Goal: Task Accomplishment & Management: Manage account settings

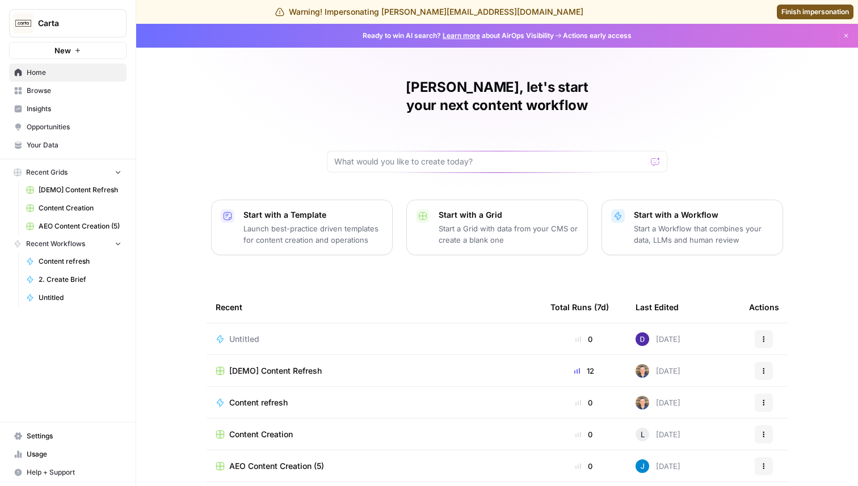
click at [62, 433] on span "Settings" at bounding box center [74, 436] width 95 height 10
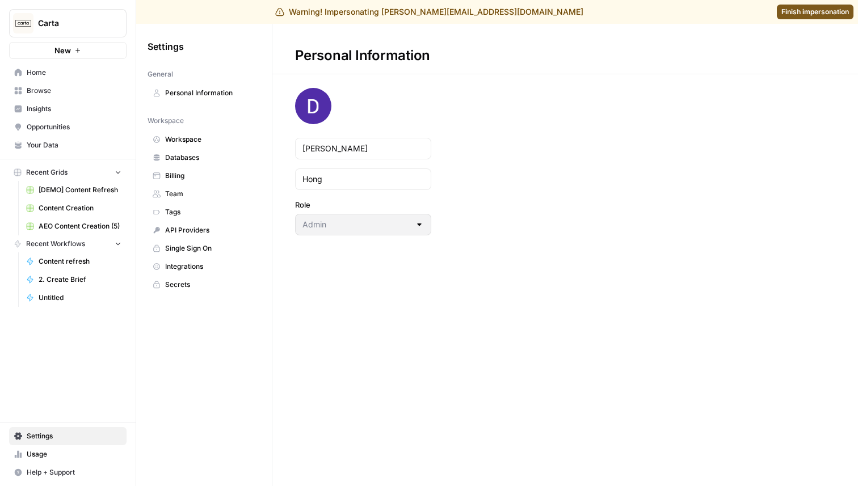
click at [188, 196] on span "Team" at bounding box center [210, 194] width 90 height 10
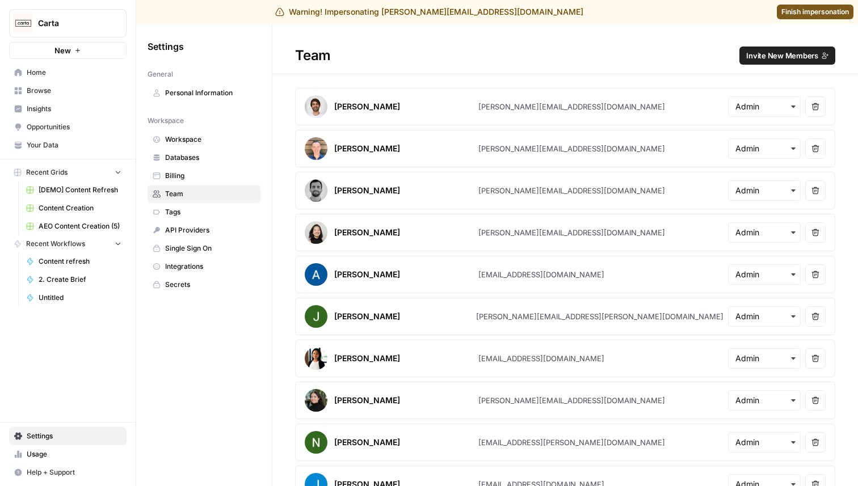
click at [55, 77] on span "Home" at bounding box center [74, 73] width 95 height 10
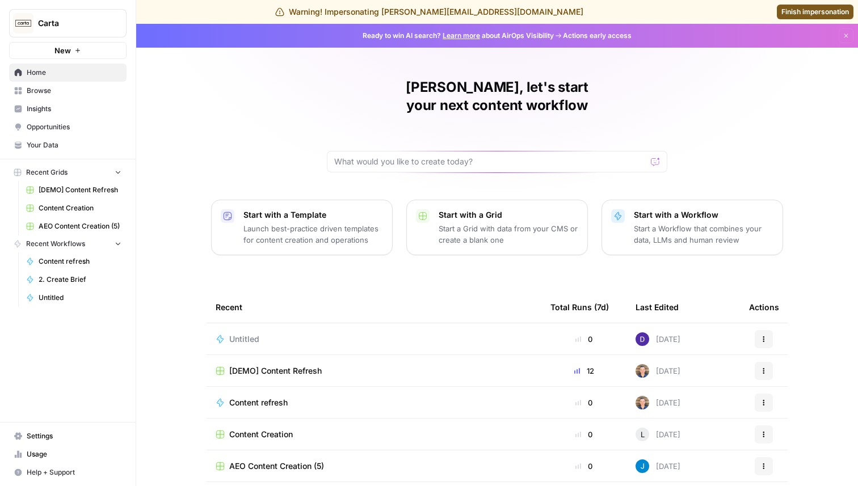
click at [56, 92] on span "Browse" at bounding box center [74, 91] width 95 height 10
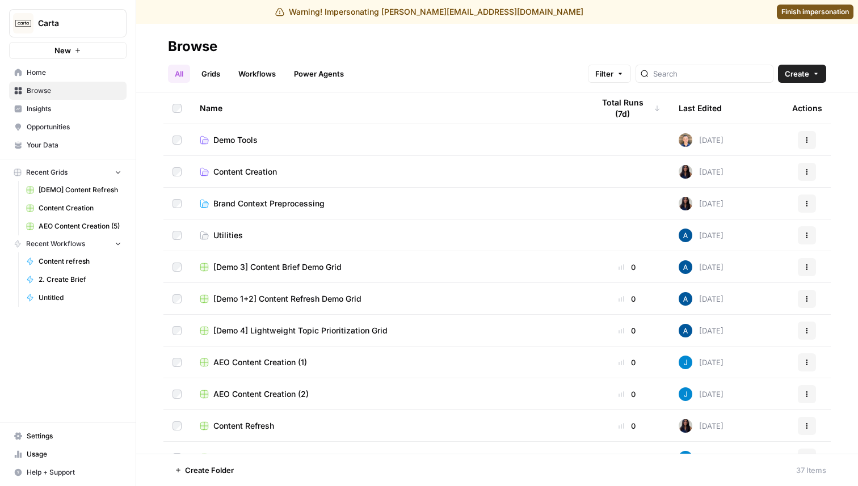
click at [50, 113] on span "Insights" at bounding box center [74, 109] width 95 height 10
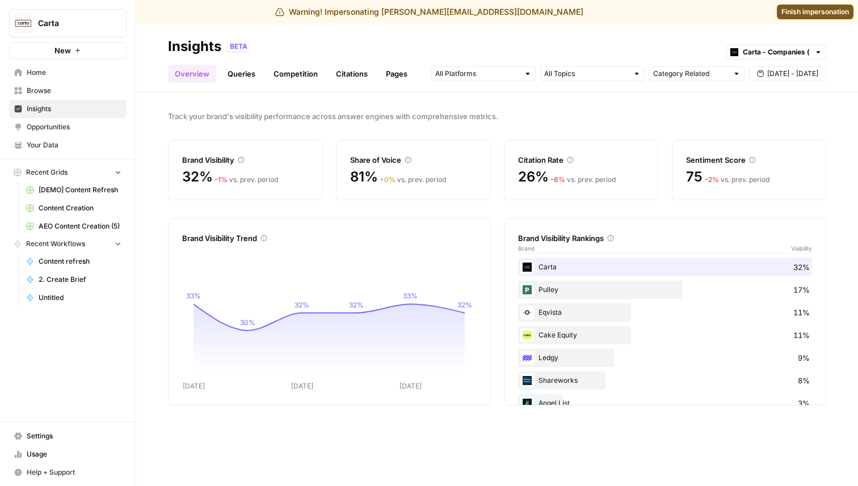
click at [244, 69] on link "Queries" at bounding box center [241, 74] width 41 height 18
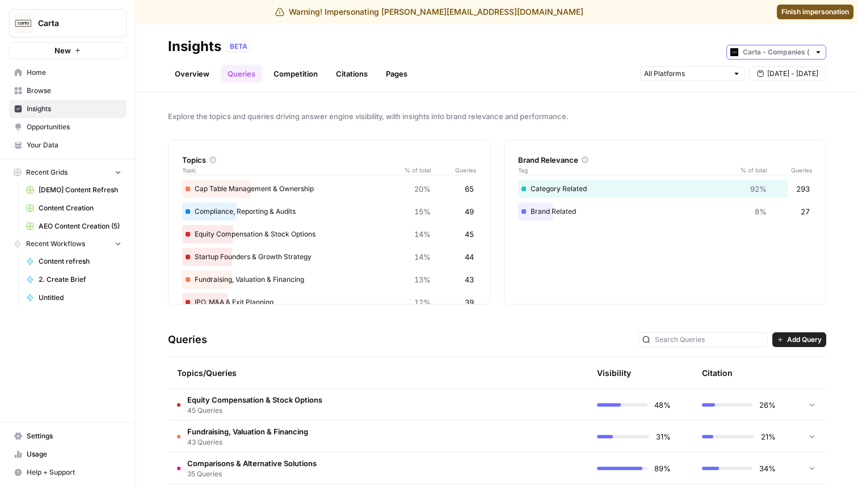
click at [749, 51] on input "text" at bounding box center [776, 52] width 67 height 11
type input "Carta - Companies (cap table)"
click at [655, 131] on div "Explore the topics and queries driving answer engine visibility, with insights …" at bounding box center [497, 289] width 722 height 394
click at [818, 54] on div at bounding box center [818, 52] width 8 height 8
type input "Carta - Companies (cap table)"
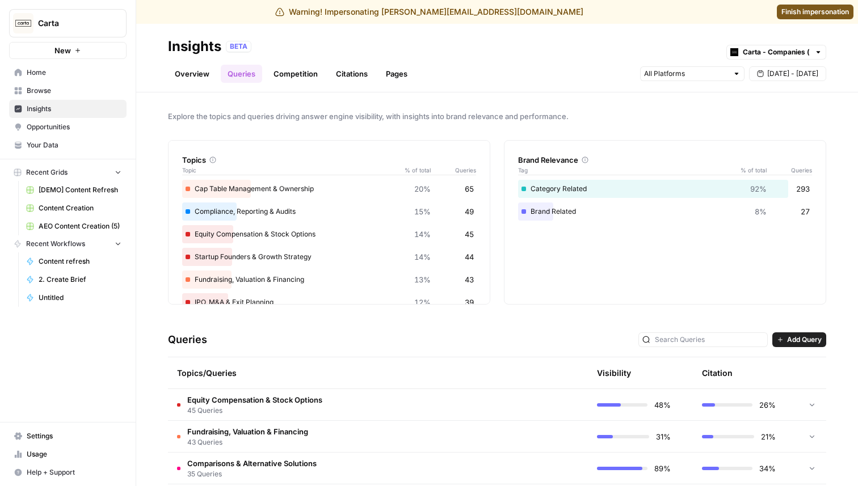
click at [826, 44] on header "Insights BETA Carta - Companies (cap table) Overview Queries Competition Citati…" at bounding box center [497, 58] width 722 height 69
click at [51, 433] on span "Settings" at bounding box center [74, 436] width 95 height 10
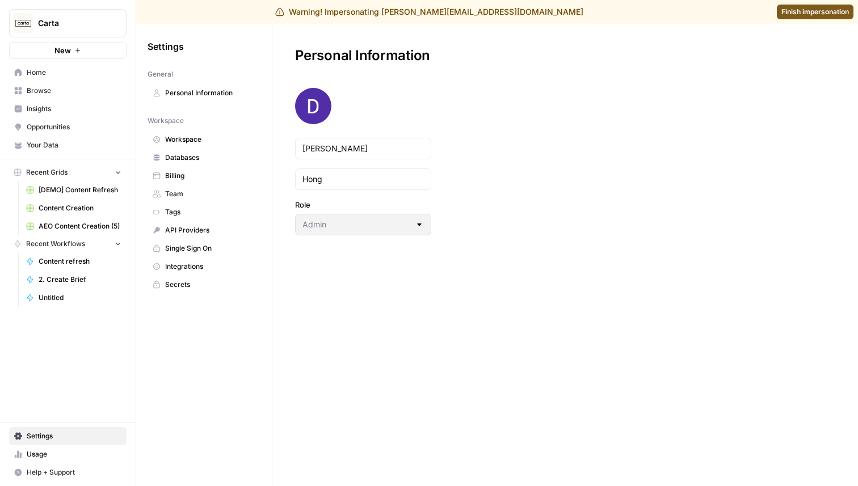
click at [188, 193] on span "Team" at bounding box center [210, 194] width 90 height 10
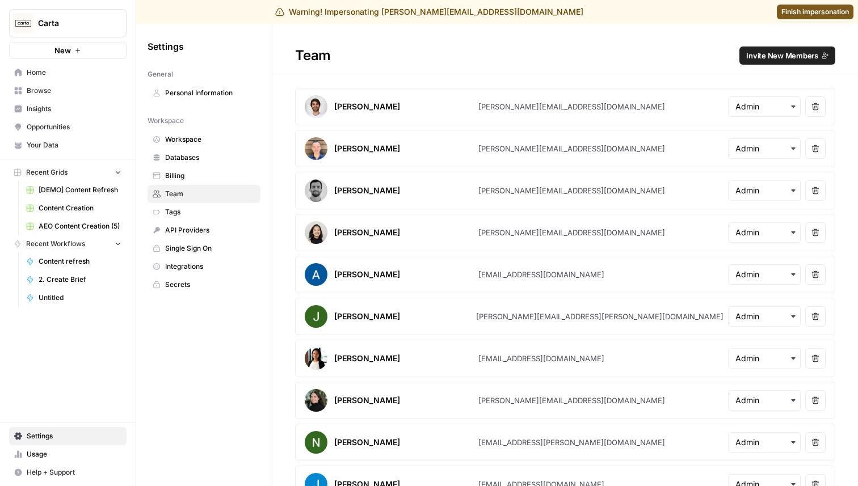
click at [789, 56] on span "Invite New Members" at bounding box center [782, 55] width 72 height 11
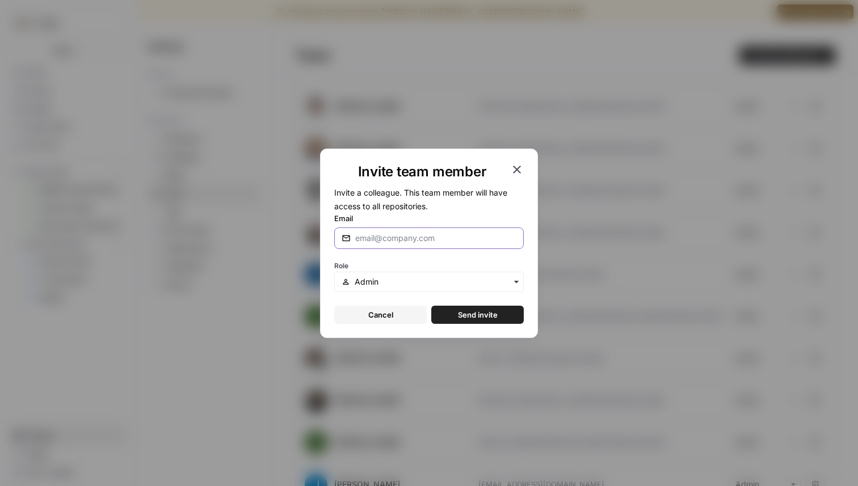
click at [403, 233] on input "Email" at bounding box center [435, 238] width 161 height 11
type input "[PERSON_NAME][EMAIL_ADDRESS][DOMAIN_NAME]"
click at [458, 307] on button "Send invite" at bounding box center [477, 315] width 92 height 18
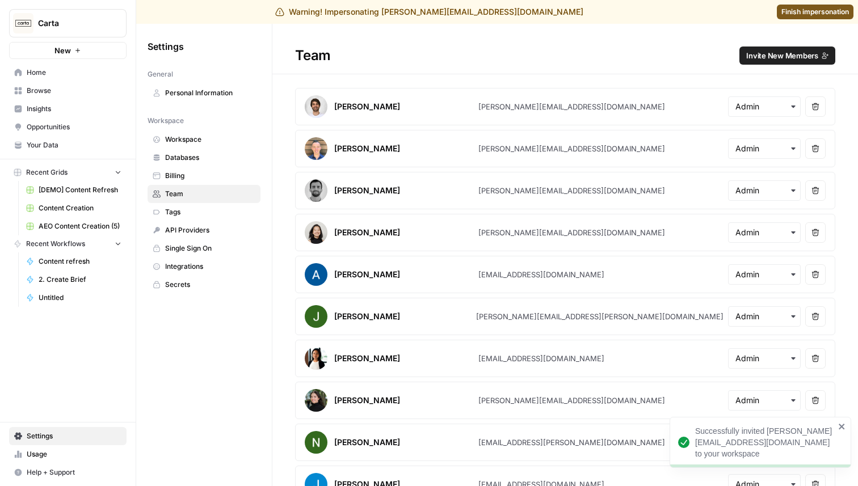
click at [812, 11] on span "Finish impersonation" at bounding box center [815, 12] width 68 height 10
